Goal: Task Accomplishment & Management: Use online tool/utility

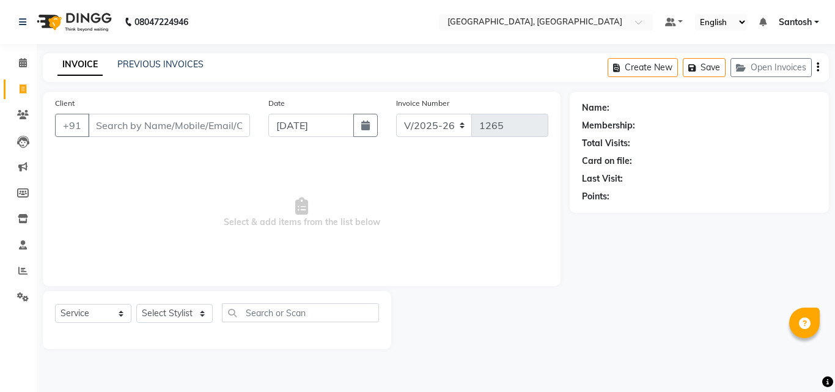
select select "5506"
select select "service"
click at [172, 126] on input "Client" at bounding box center [169, 125] width 162 height 23
click at [109, 123] on input "9895503569" at bounding box center [138, 125] width 100 height 23
click at [112, 123] on input "9895503569" at bounding box center [138, 125] width 100 height 23
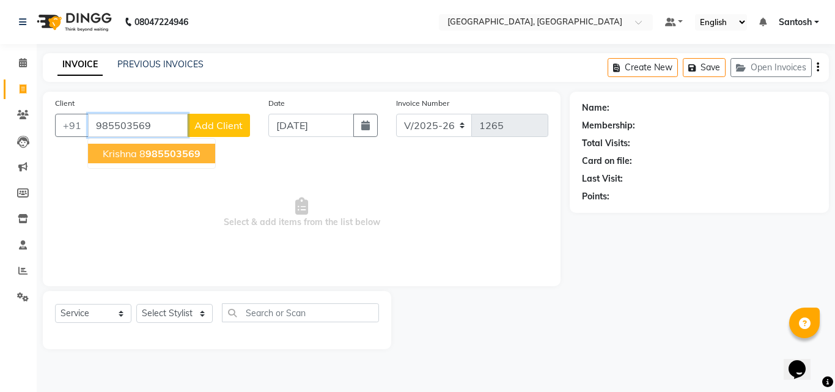
click at [156, 148] on span "985503569" at bounding box center [172, 153] width 55 height 12
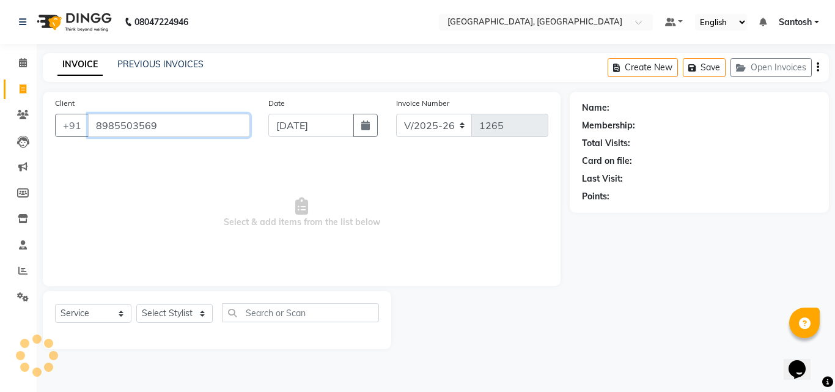
type input "8985503569"
select select "1: Object"
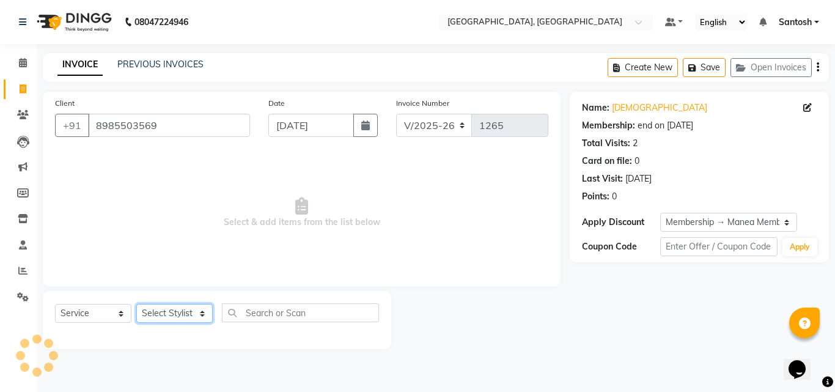
click at [174, 305] on select "Select Stylist [PERSON_NAME] Manager [PERSON_NAME] [PERSON_NAME] [PERSON_NAME] …" at bounding box center [174, 313] width 76 height 19
select select "50205"
click at [136, 304] on select "Select Stylist [PERSON_NAME] Manager [PERSON_NAME] [PERSON_NAME] [PERSON_NAME] …" at bounding box center [174, 313] width 76 height 19
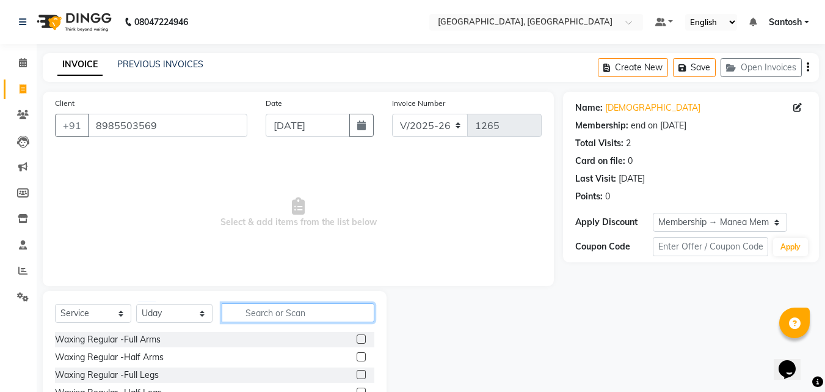
click at [272, 315] on input "text" at bounding box center [298, 312] width 153 height 19
type input "cre"
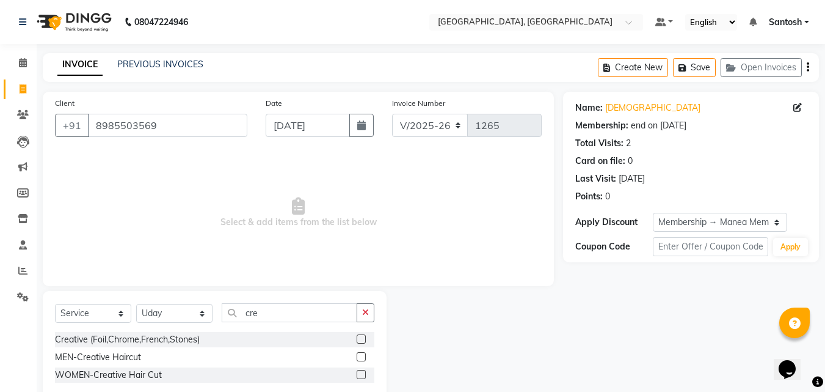
click at [370, 353] on div at bounding box center [366, 356] width 18 height 15
click at [365, 353] on label at bounding box center [361, 356] width 9 height 9
click at [365, 353] on input "checkbox" at bounding box center [361, 357] width 8 height 8
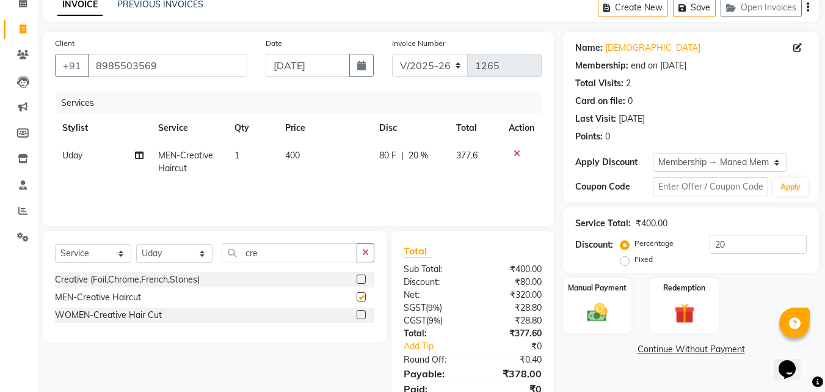
checkbox input "false"
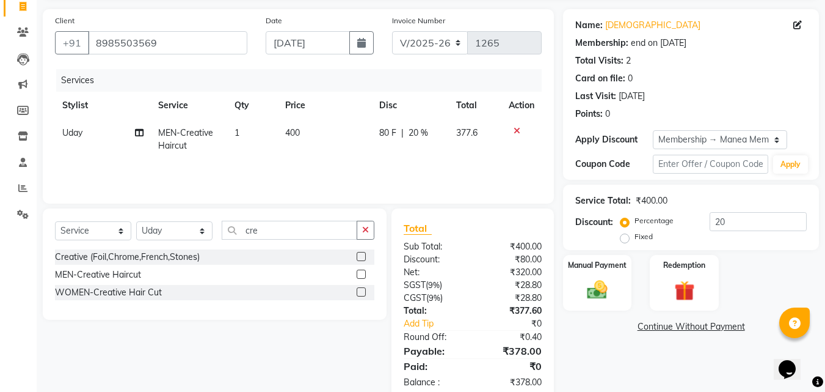
scroll to position [110, 0]
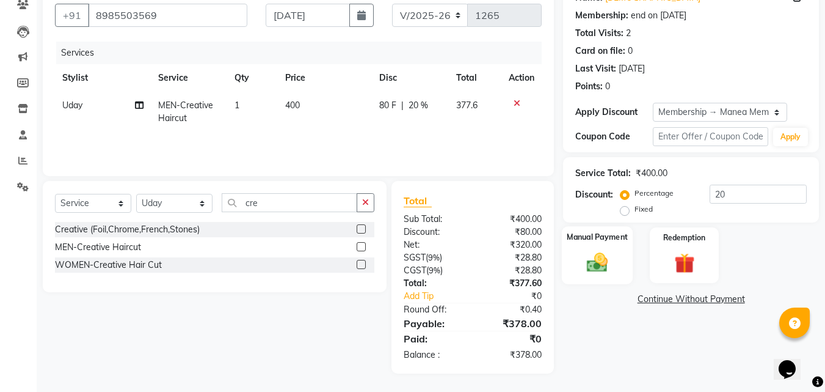
click at [604, 271] on img at bounding box center [597, 262] width 34 height 24
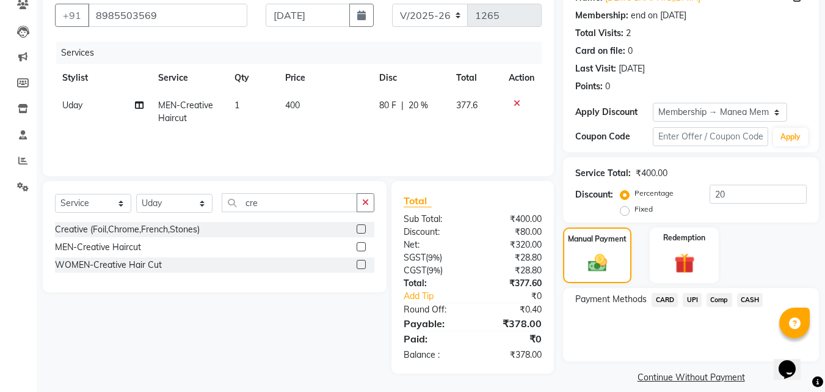
click at [693, 299] on span "UPI" at bounding box center [692, 300] width 19 height 14
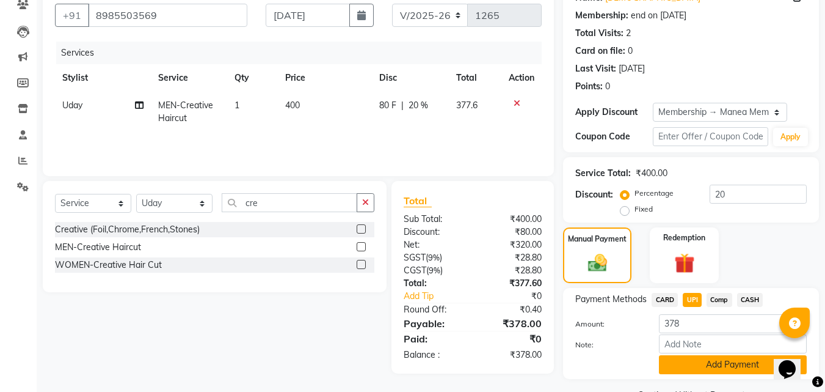
click at [695, 362] on button "Add Payment" at bounding box center [733, 364] width 148 height 19
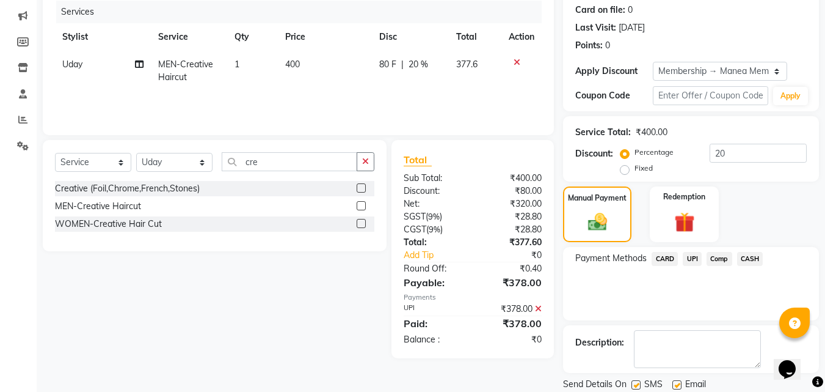
scroll to position [192, 0]
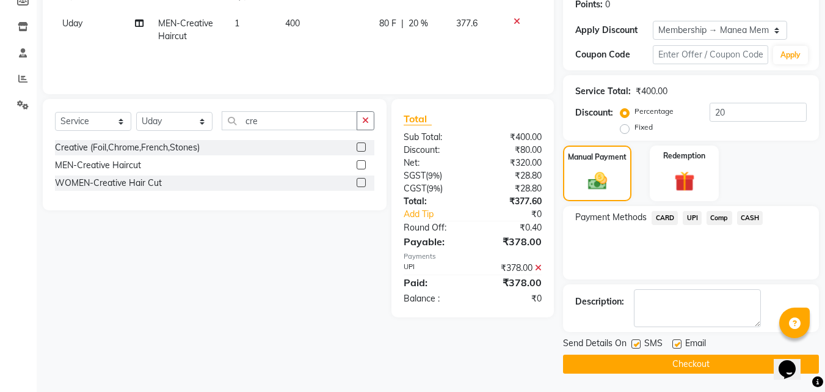
click at [678, 340] on label at bounding box center [677, 343] width 9 height 9
click at [678, 340] on input "checkbox" at bounding box center [677, 344] width 8 height 8
checkbox input "false"
click at [636, 343] on label at bounding box center [636, 343] width 9 height 9
click at [636, 343] on input "checkbox" at bounding box center [636, 344] width 8 height 8
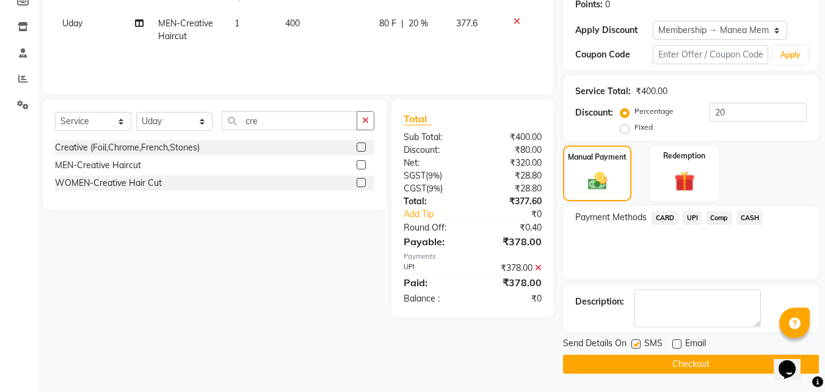
checkbox input "false"
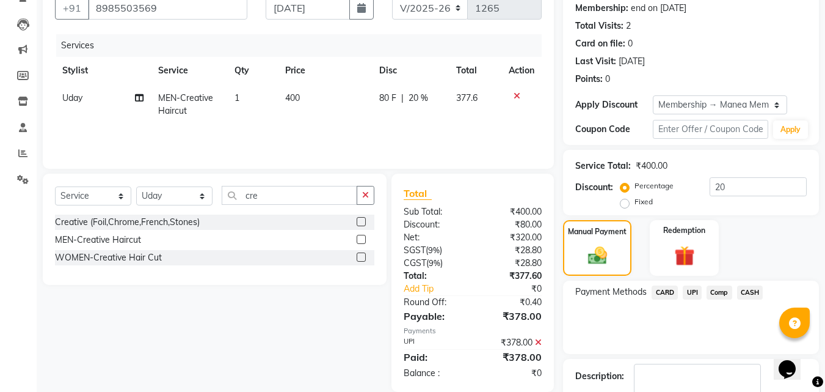
scroll to position [122, 0]
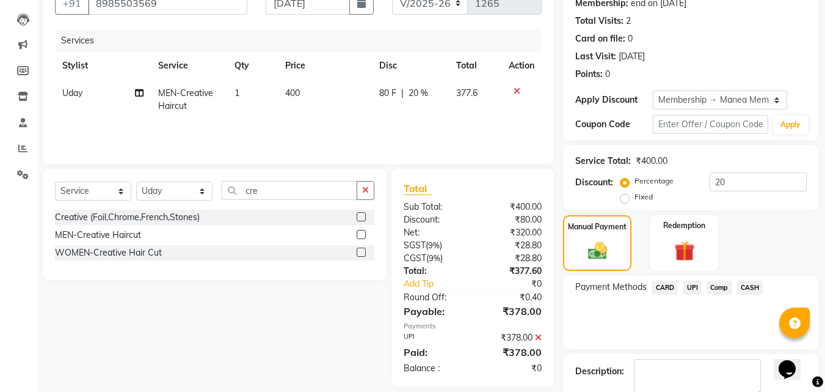
click at [693, 288] on span "UPI" at bounding box center [692, 287] width 19 height 14
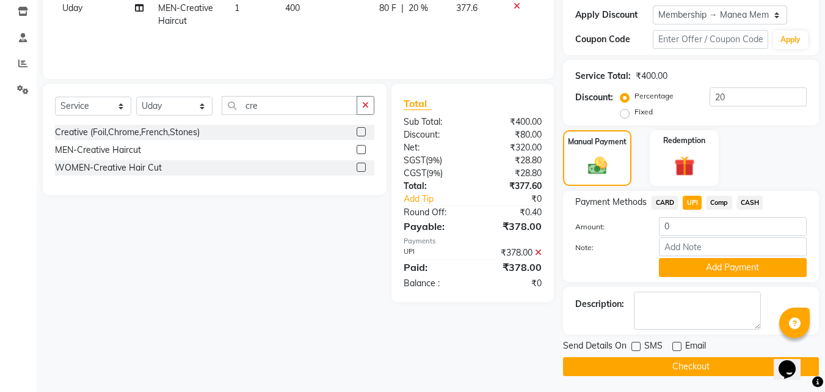
scroll to position [210, 0]
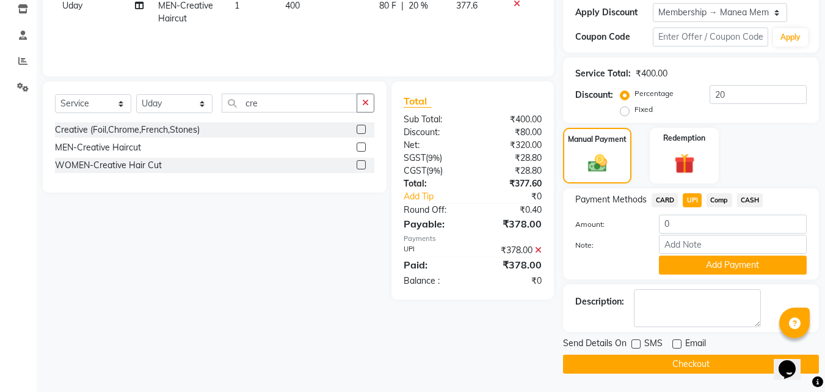
click at [675, 364] on button "Checkout" at bounding box center [691, 363] width 256 height 19
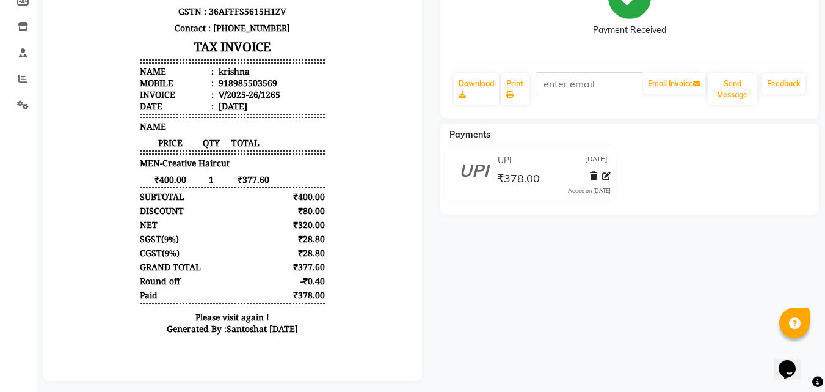
scroll to position [208, 0]
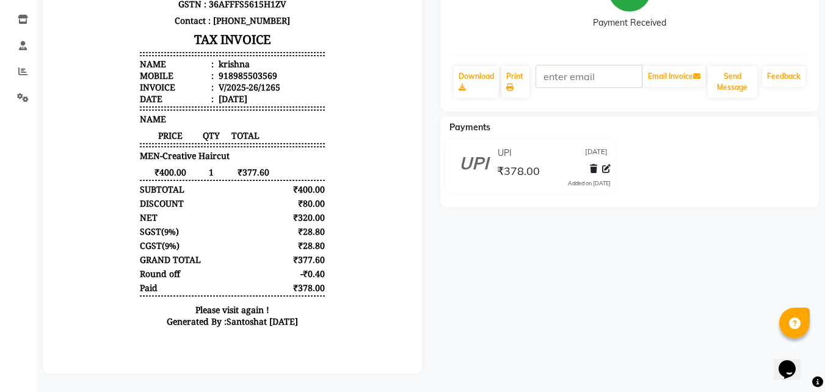
click at [537, 318] on div "krishna Prebook Payment Received Download Print Email Invoice Send Message Feed…" at bounding box center [630, 137] width 398 height 472
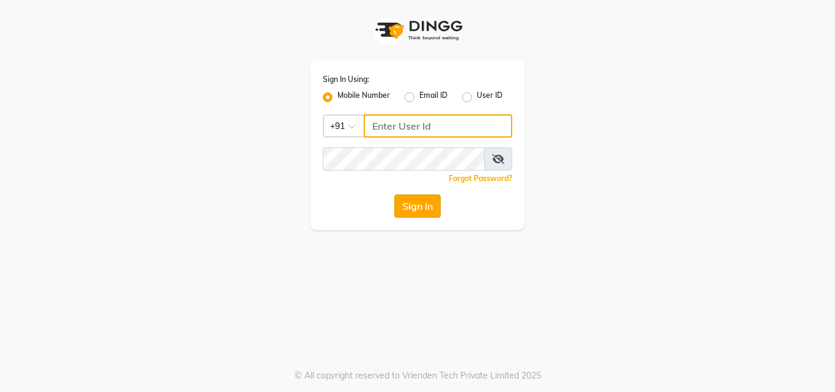
type input "9703629668"
click at [411, 208] on button "Sign In" at bounding box center [417, 205] width 46 height 23
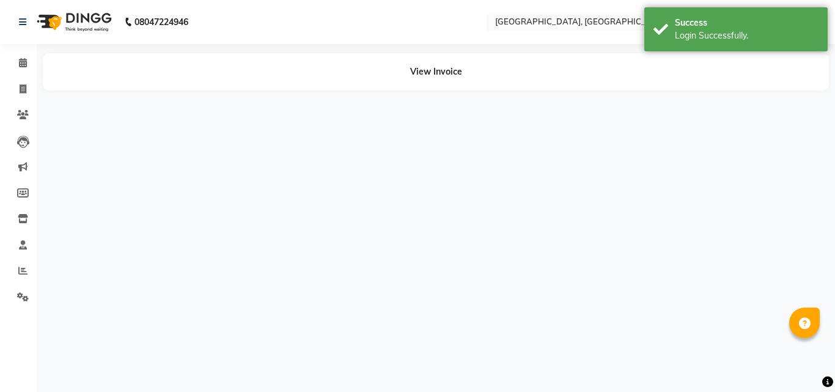
select select "en"
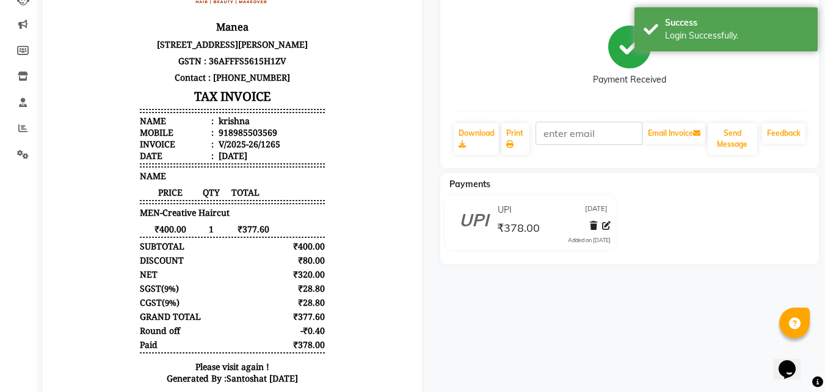
scroll to position [183, 0]
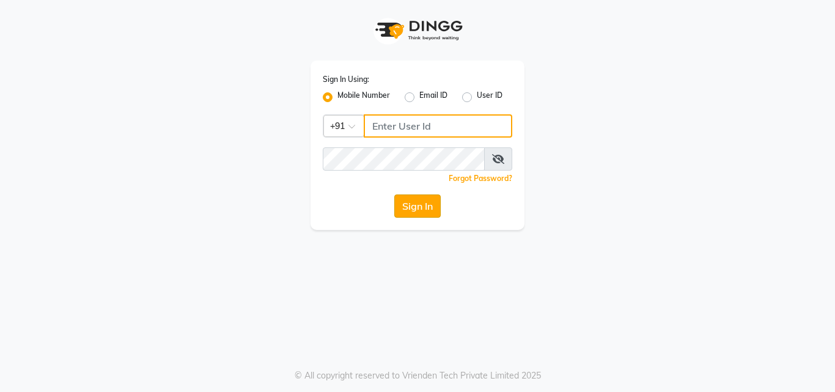
type input "9703629668"
click at [412, 213] on button "Sign In" at bounding box center [417, 205] width 46 height 23
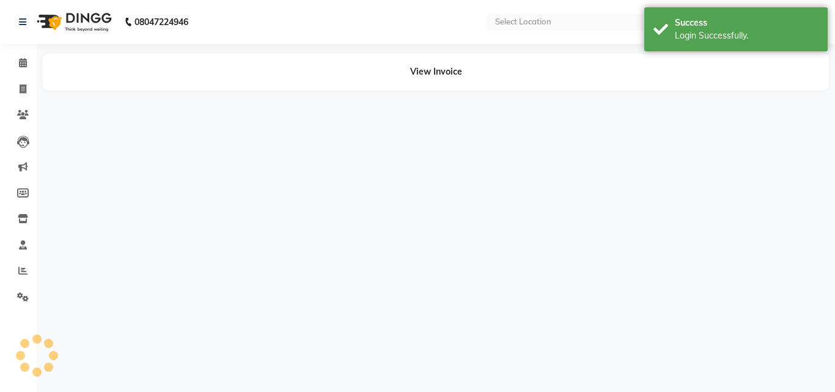
select select "en"
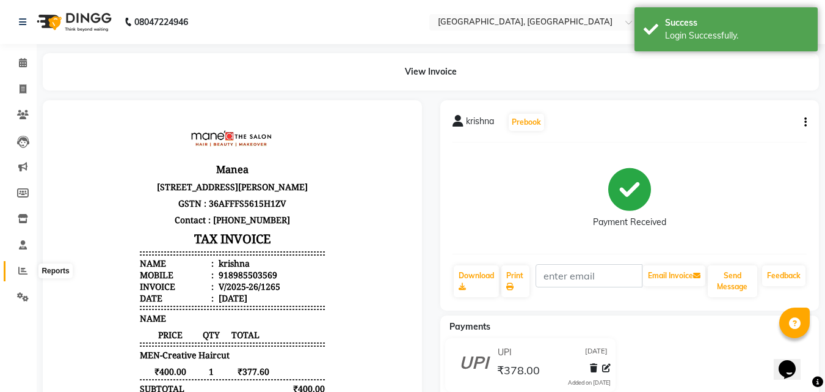
click at [25, 269] on icon at bounding box center [22, 270] width 9 height 9
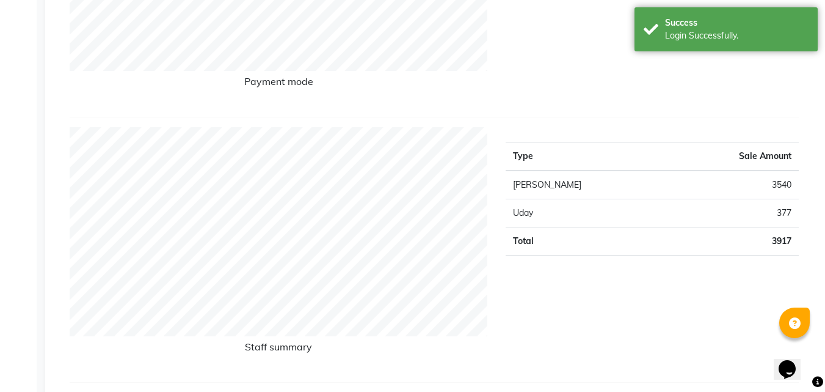
scroll to position [428, 0]
